Goal: Book appointment/travel/reservation

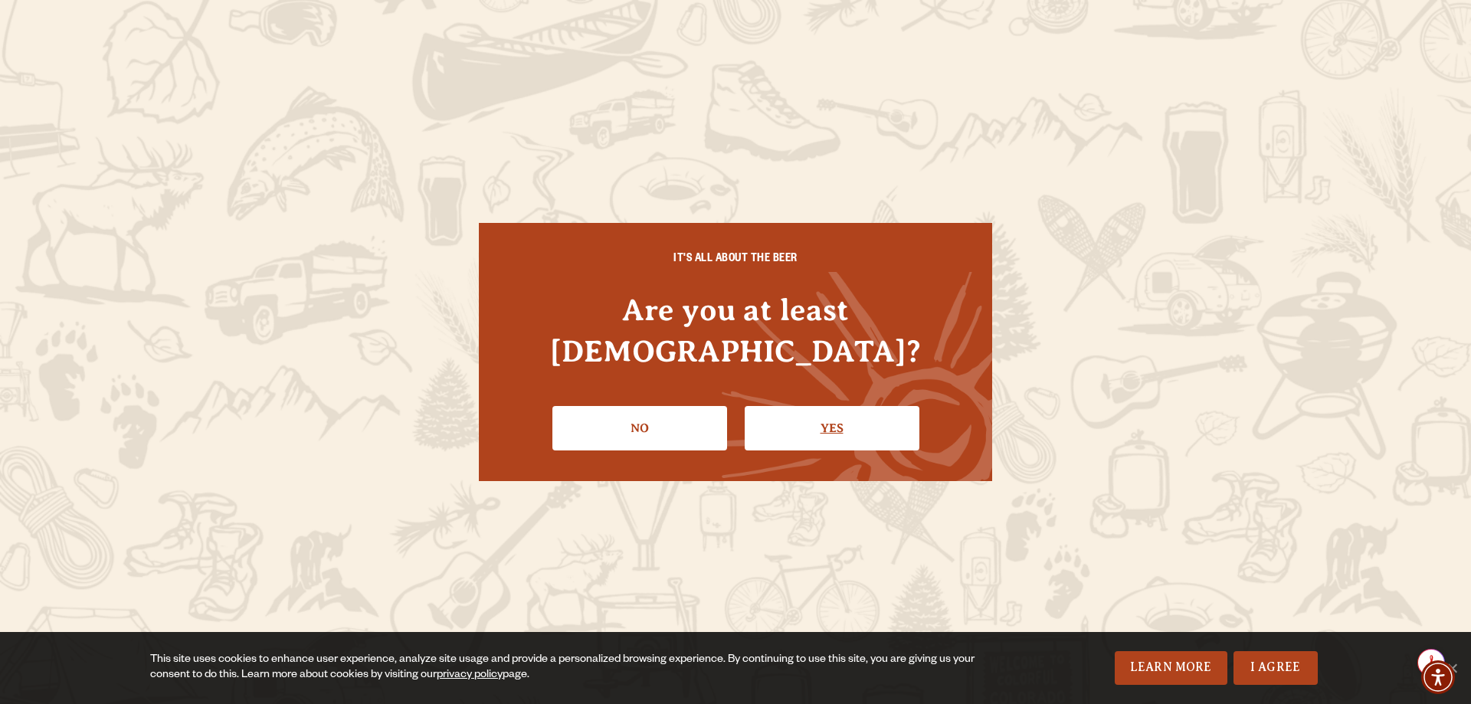
click at [841, 424] on link "Yes" at bounding box center [832, 428] width 175 height 44
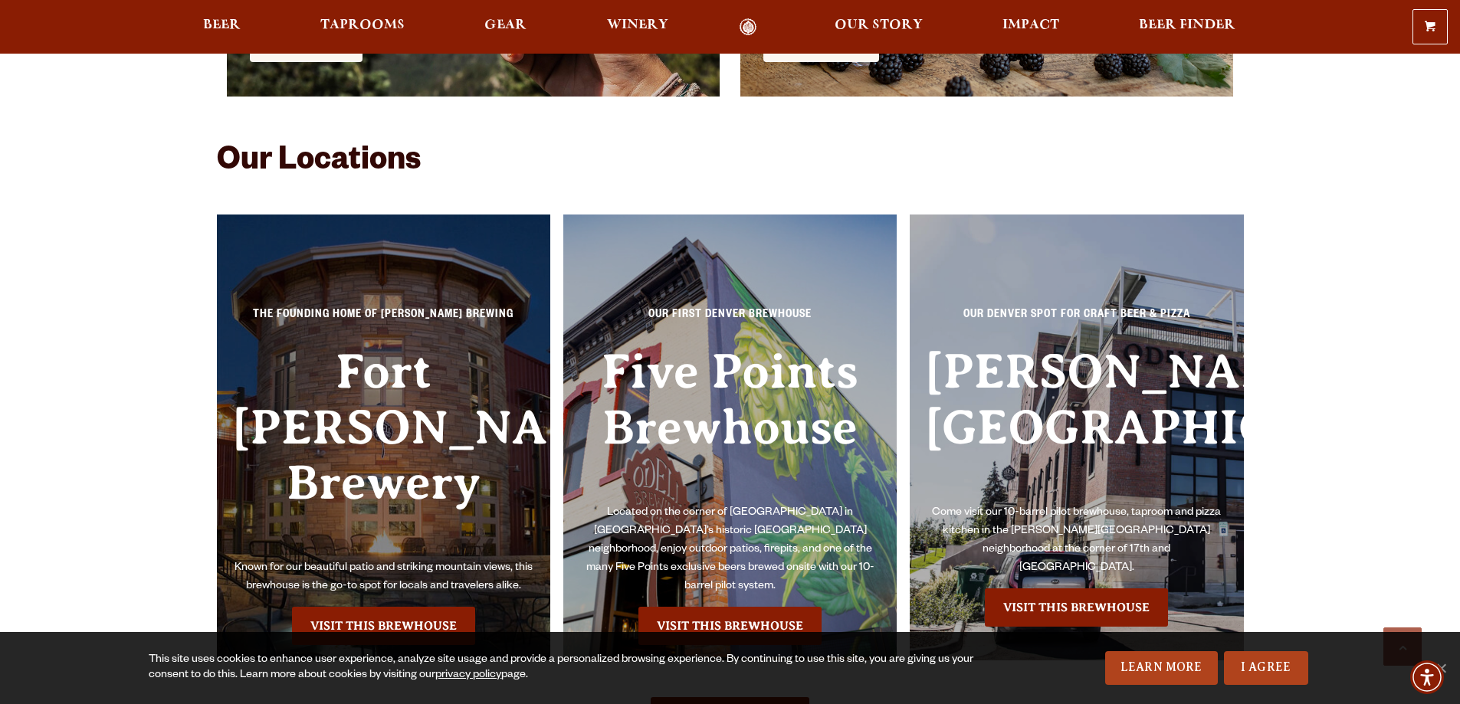
scroll to position [3525, 0]
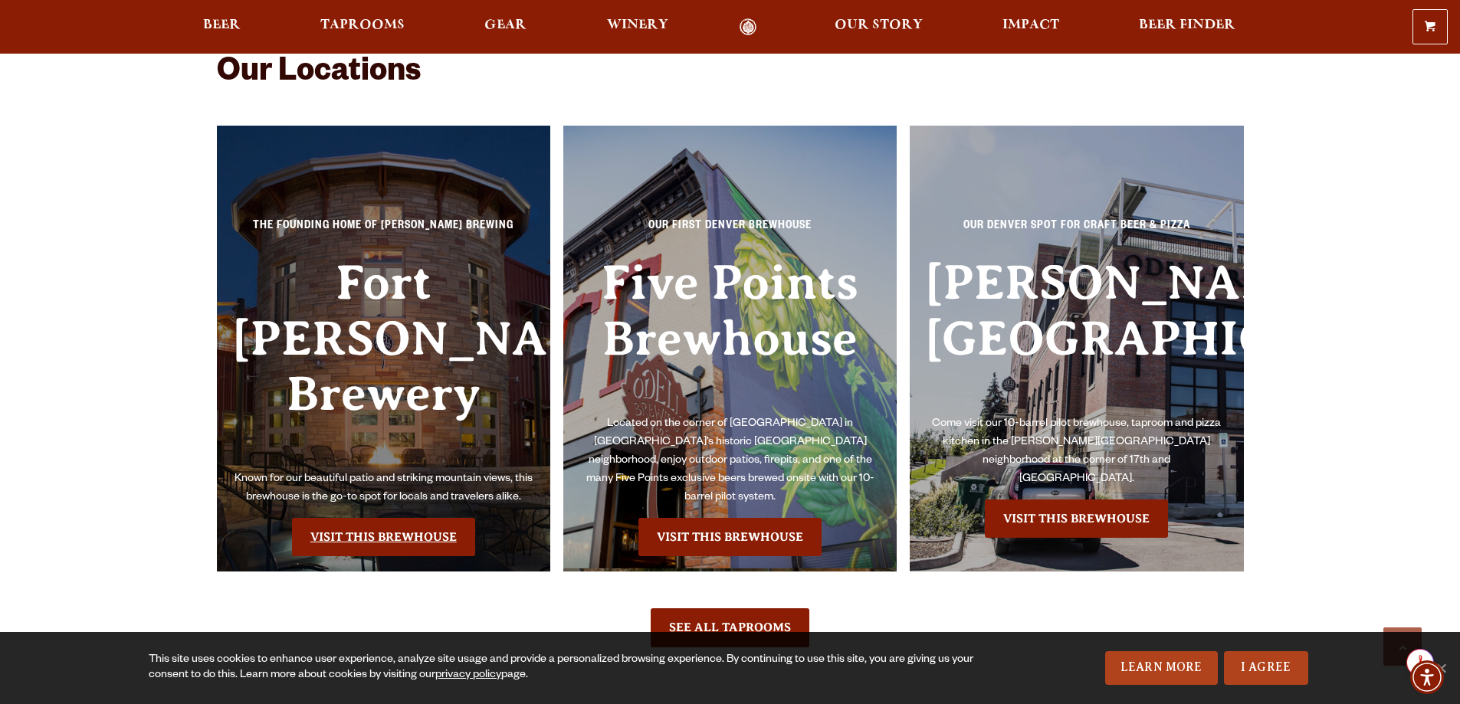
click at [380, 518] on link "Visit this Brewhouse" at bounding box center [383, 537] width 183 height 38
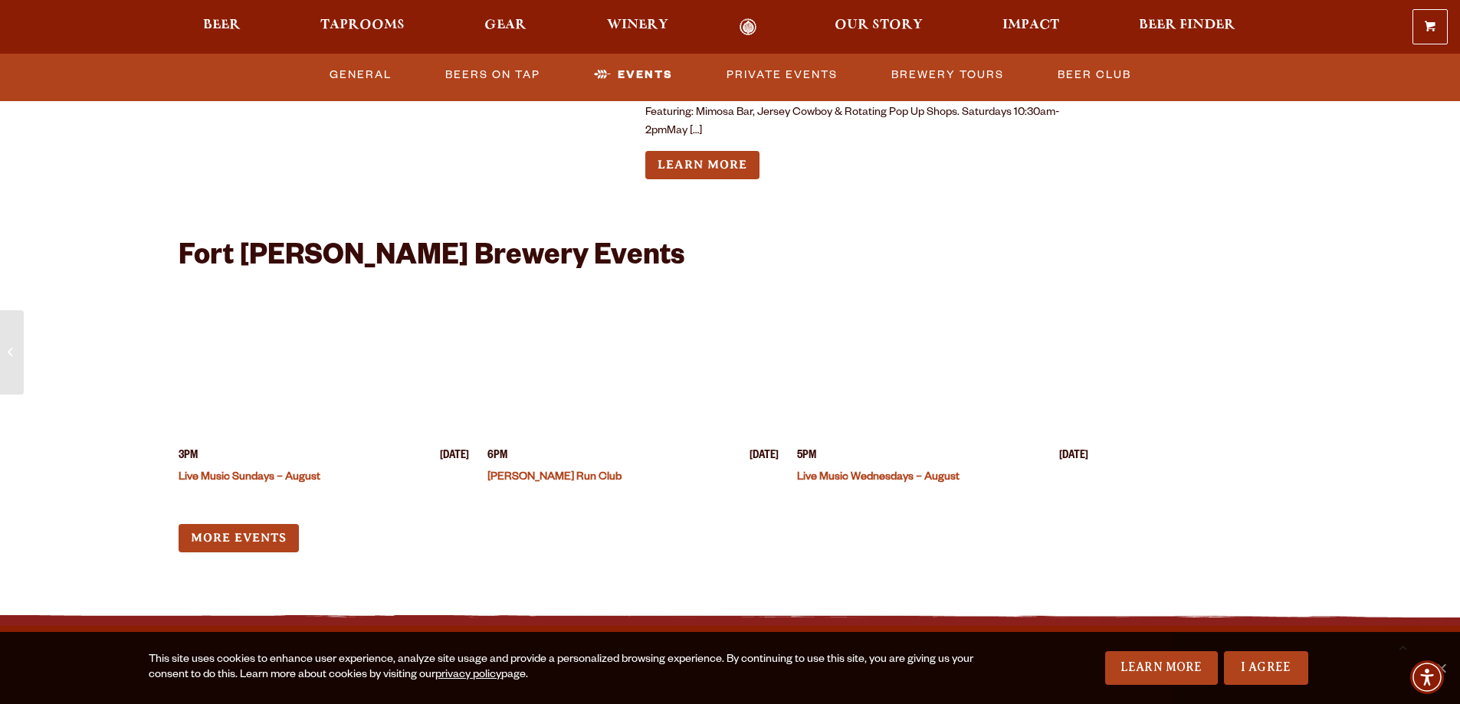
scroll to position [3908, 0]
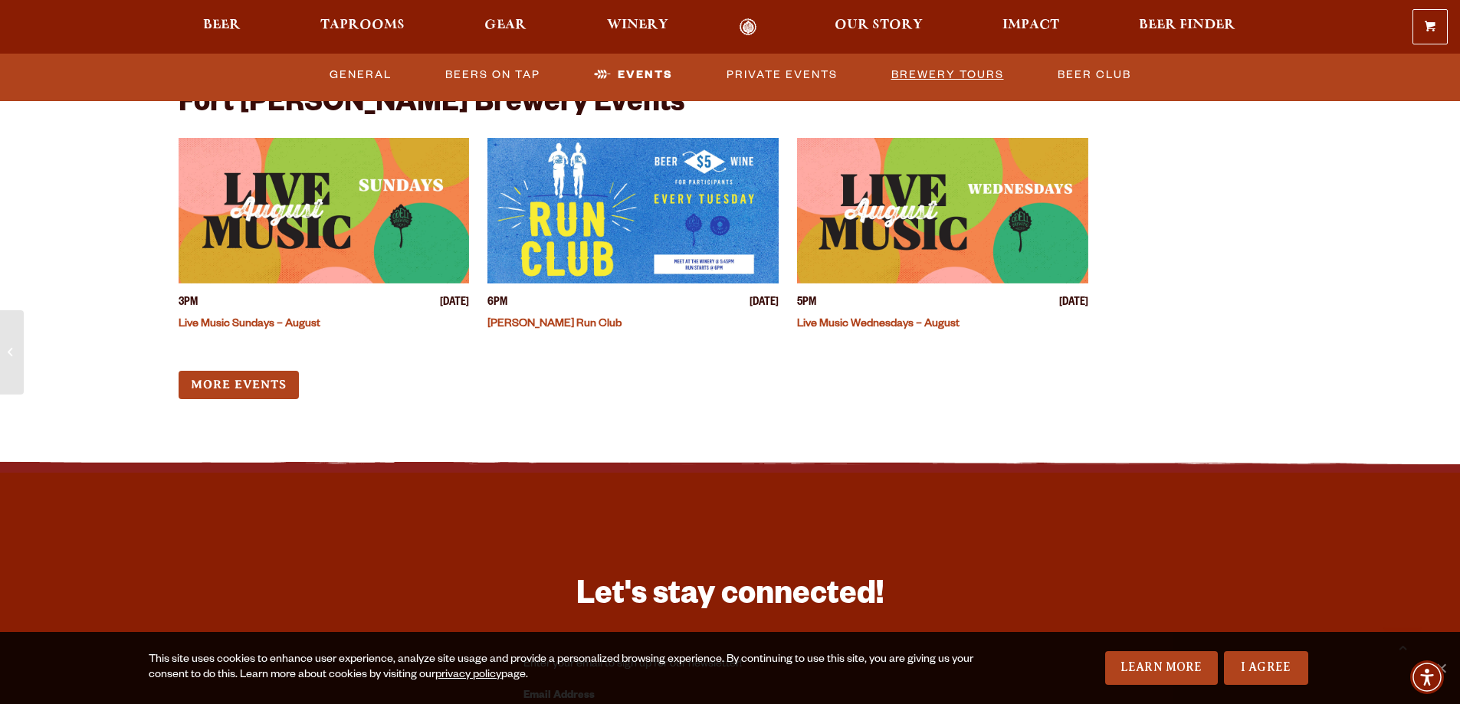
click at [955, 70] on link "Brewery Tours" at bounding box center [947, 74] width 125 height 35
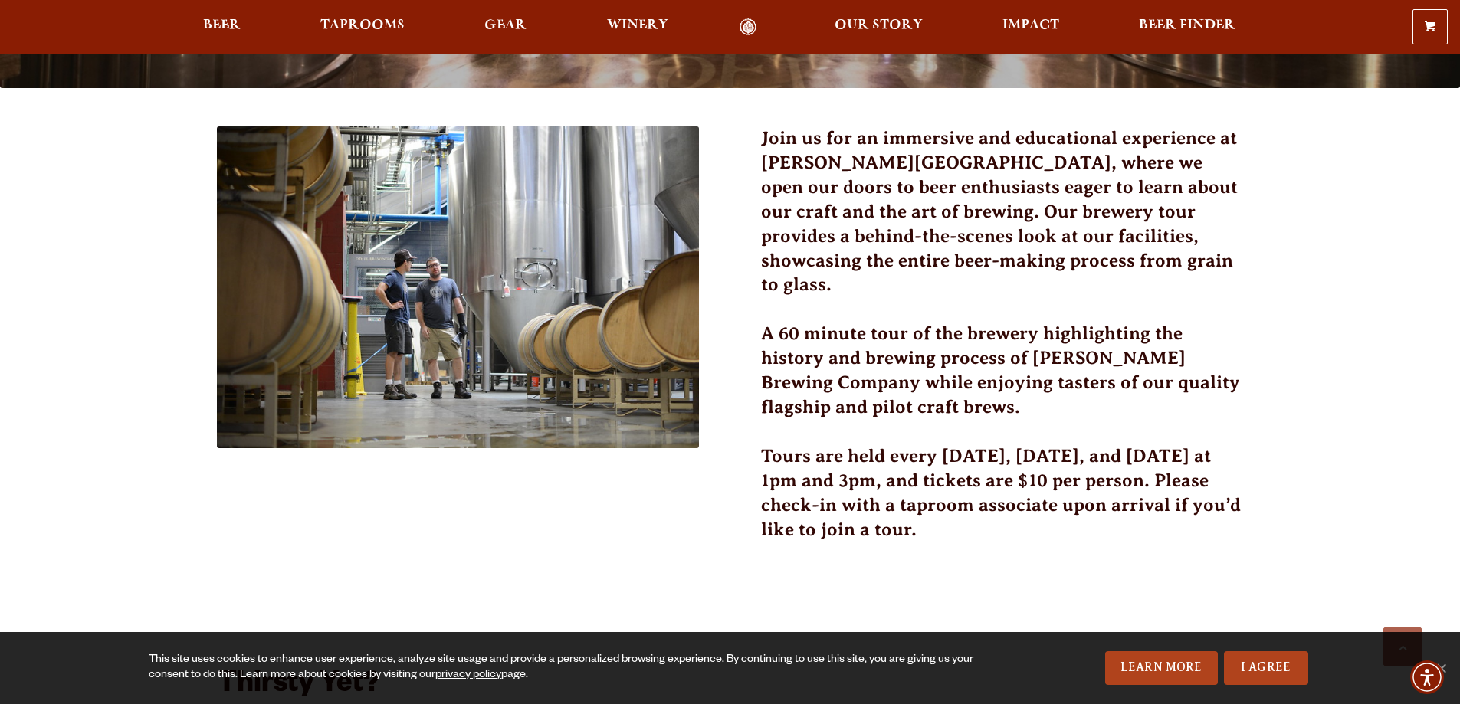
scroll to position [383, 0]
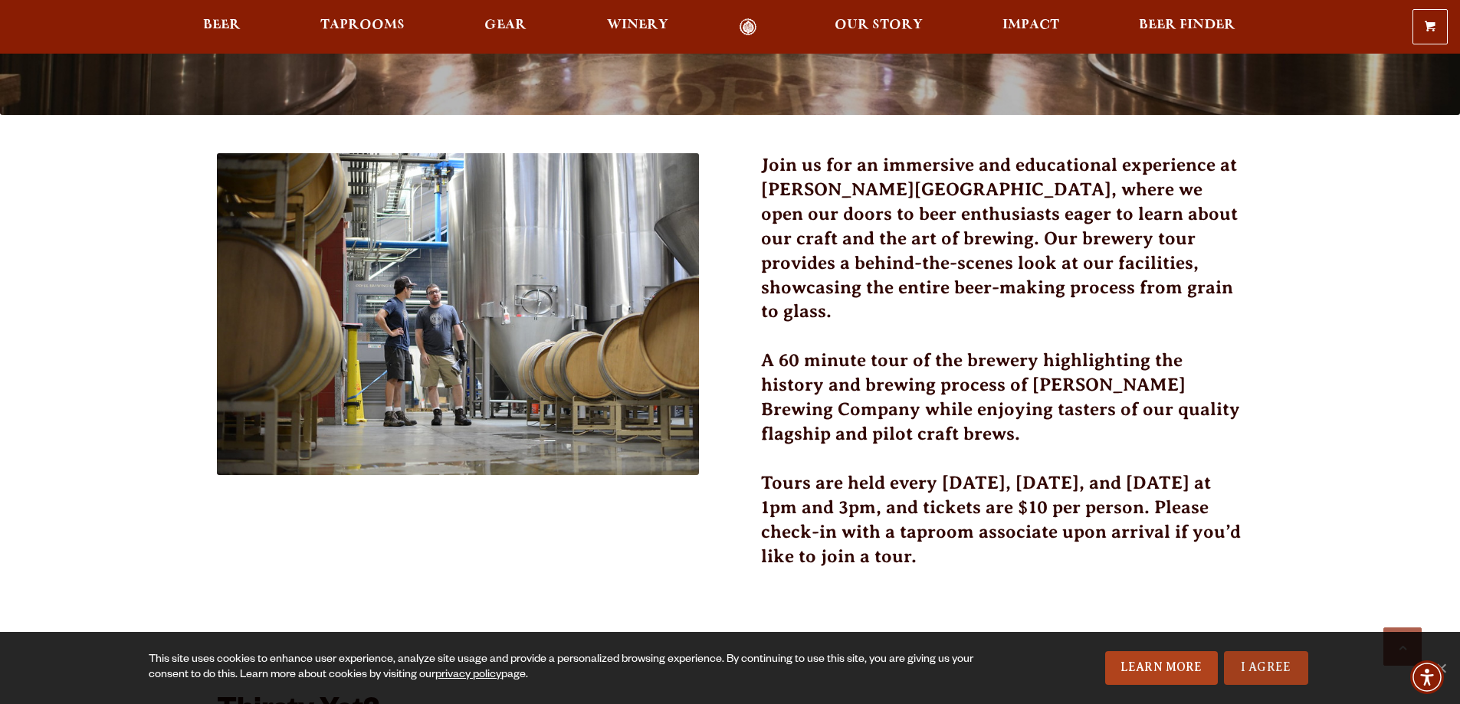
click at [1255, 666] on link "I Agree" at bounding box center [1266, 668] width 84 height 34
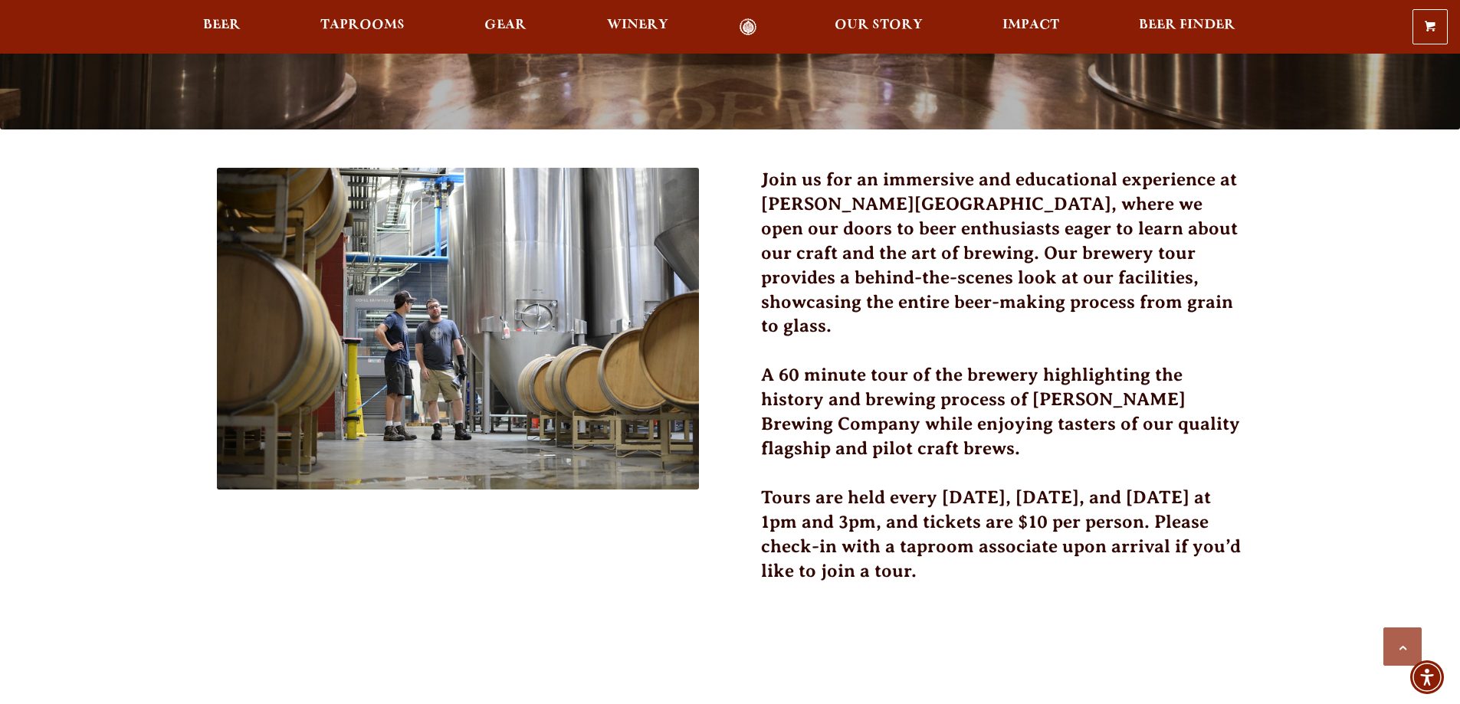
scroll to position [0, 0]
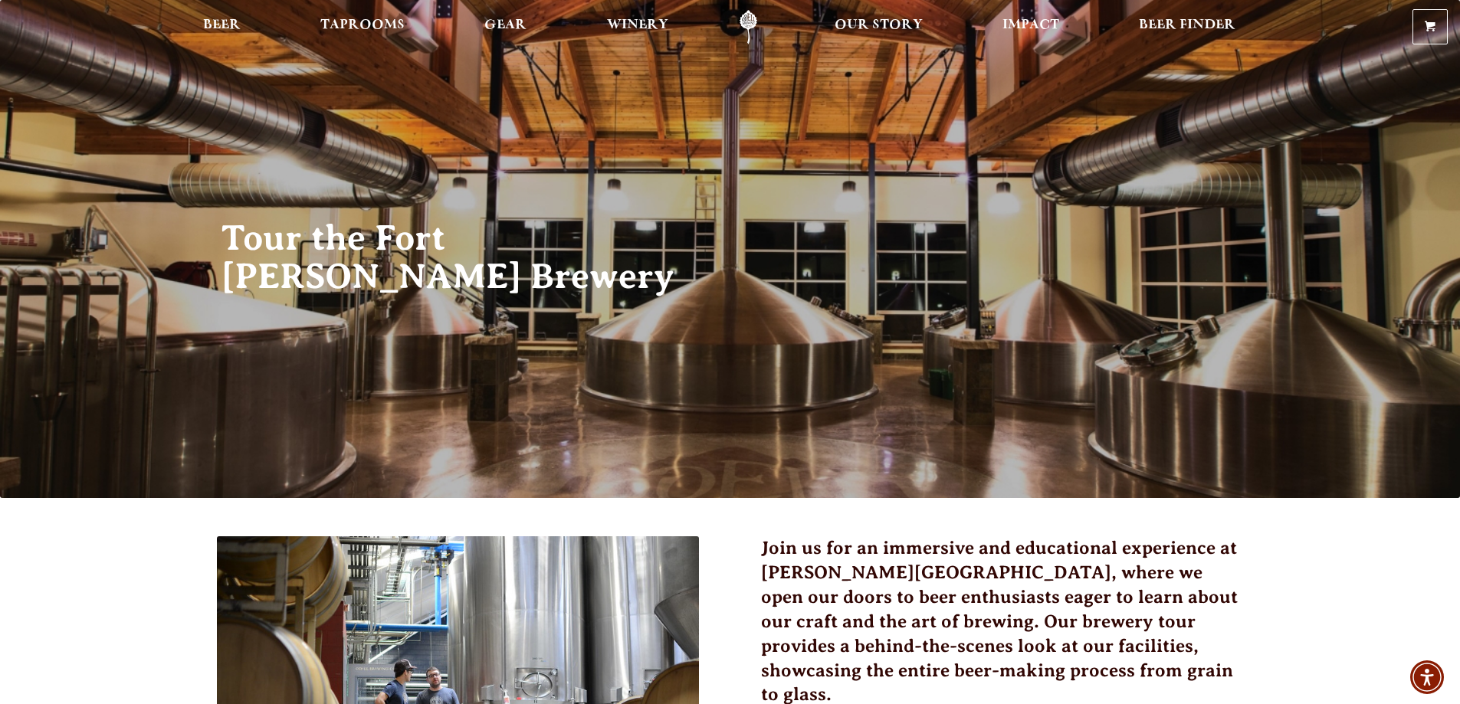
drag, startPoint x: 870, startPoint y: 340, endPoint x: 822, endPoint y: 116, distance: 229.5
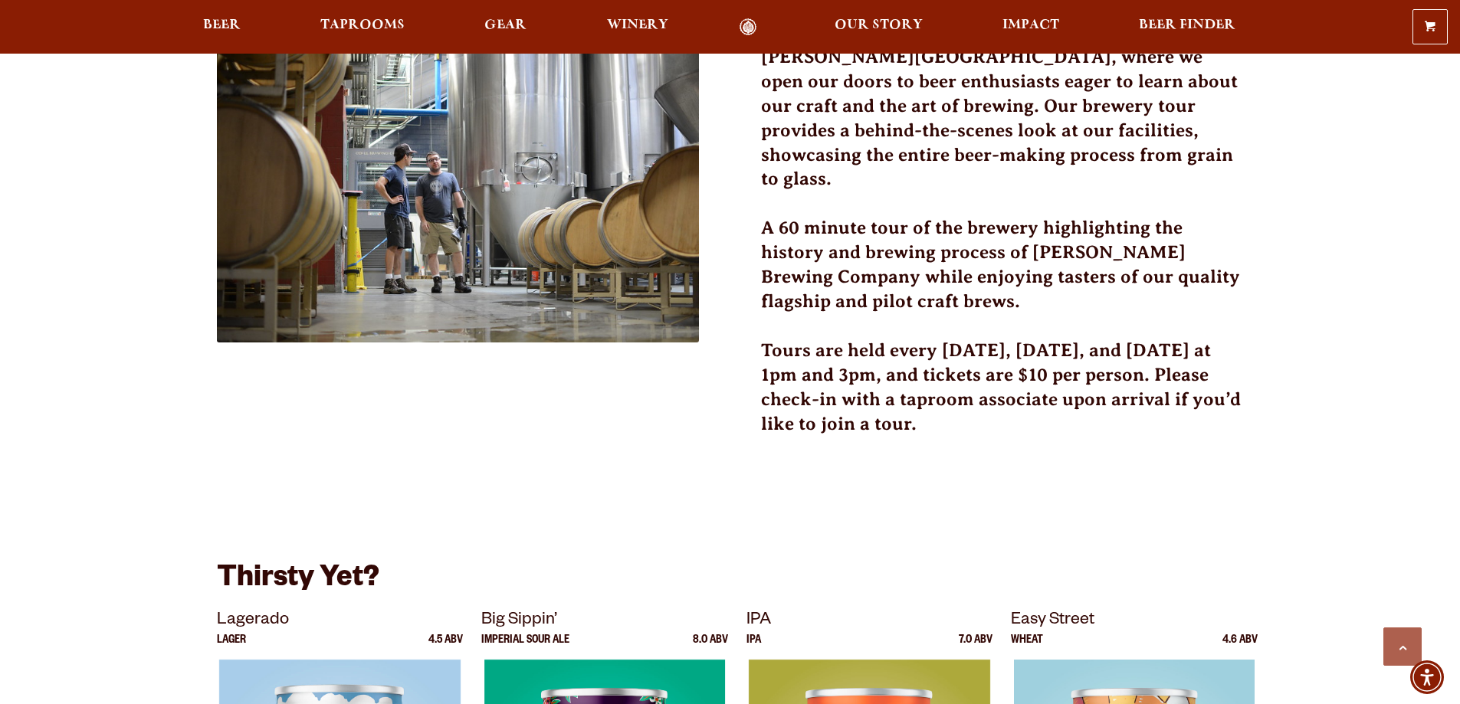
scroll to position [383, 0]
